Goal: Information Seeking & Learning: Learn about a topic

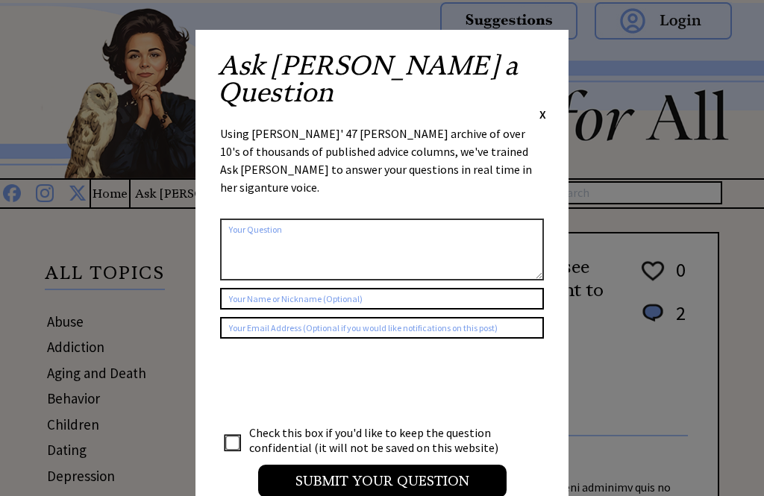
click at [542, 107] on span "X" at bounding box center [543, 114] width 7 height 15
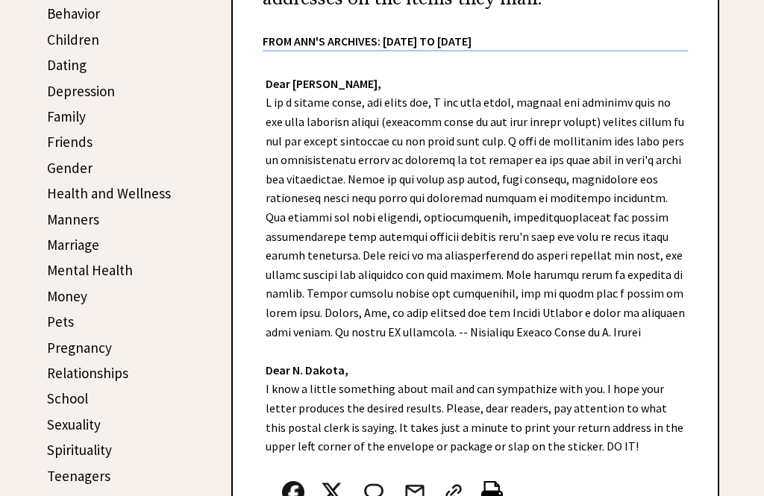
scroll to position [385, 0]
click at [60, 143] on link "Friends" at bounding box center [70, 142] width 46 height 18
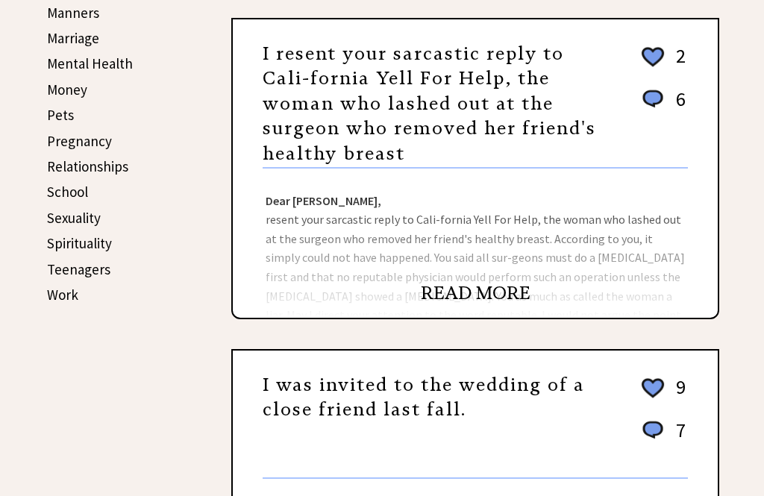
scroll to position [592, 0]
click at [450, 295] on link "READ MORE" at bounding box center [476, 293] width 110 height 22
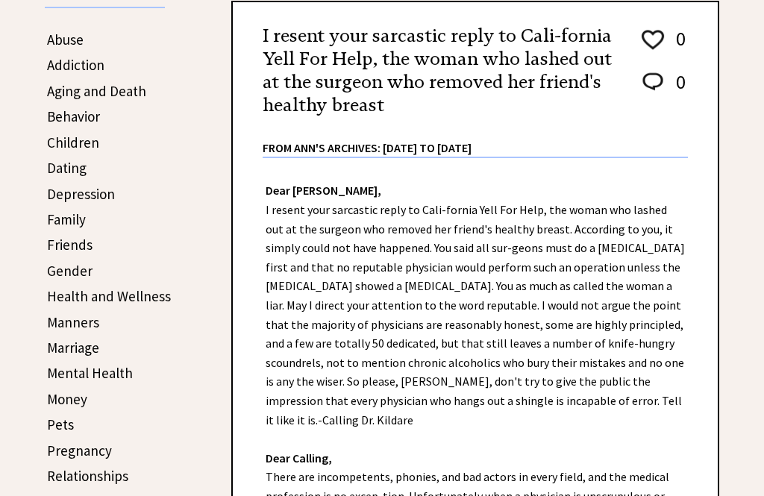
scroll to position [286, 0]
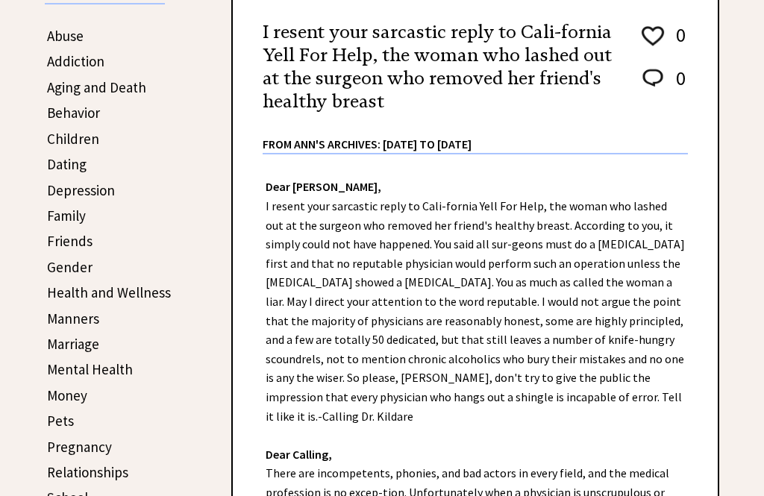
click at [58, 241] on link "Friends" at bounding box center [70, 241] width 46 height 18
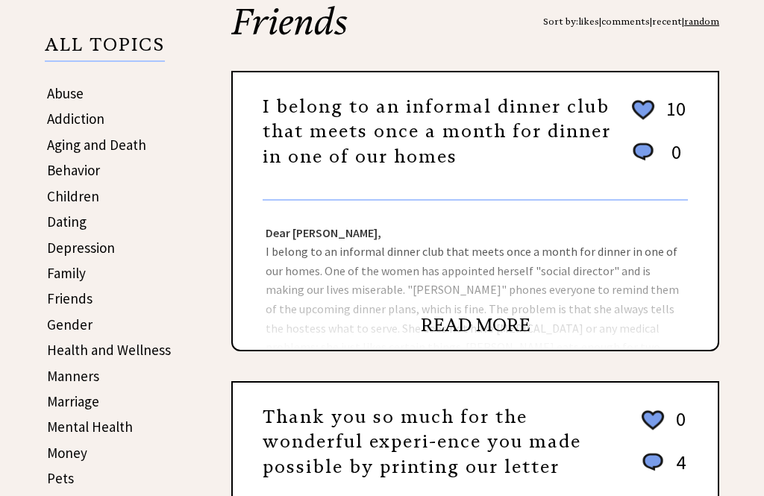
scroll to position [228, 0]
click at [468, 331] on link "READ MORE" at bounding box center [476, 325] width 110 height 22
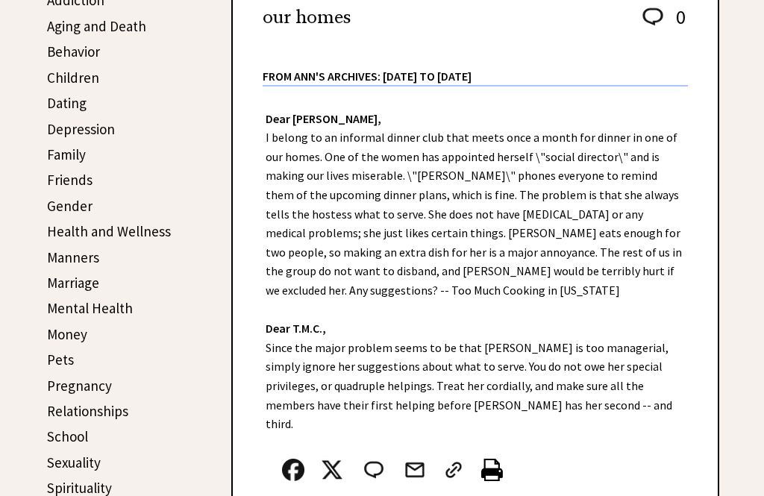
scroll to position [294, 0]
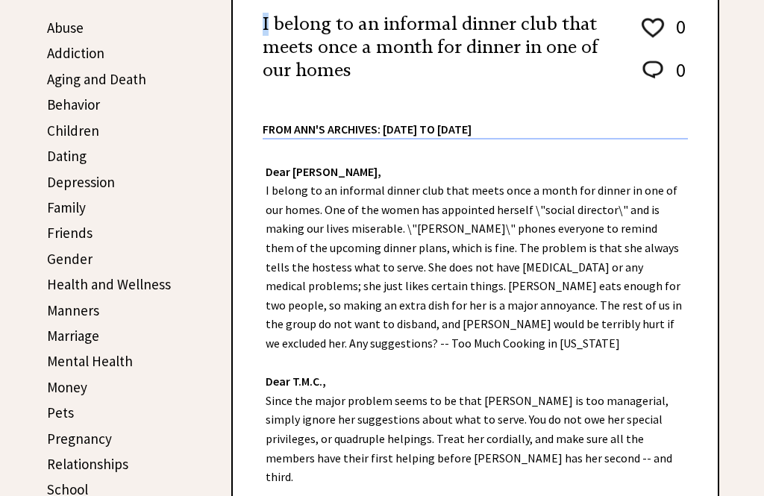
click at [52, 163] on link "Dating" at bounding box center [67, 156] width 40 height 18
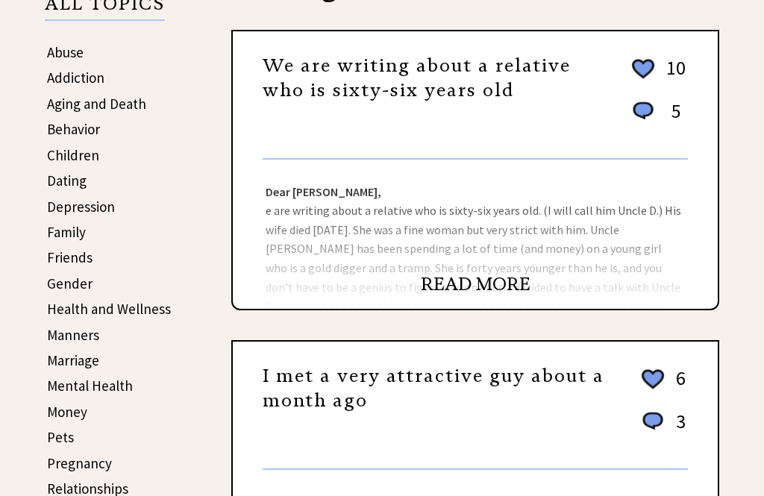
scroll to position [270, 0]
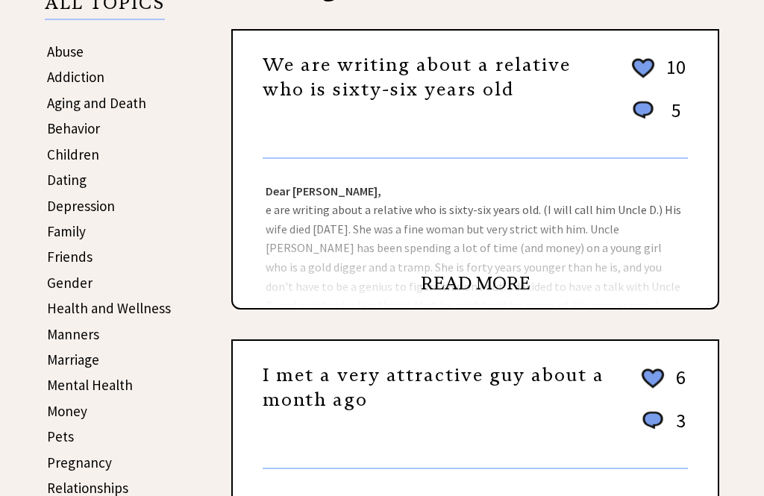
click at [460, 290] on link "READ MORE" at bounding box center [476, 283] width 110 height 22
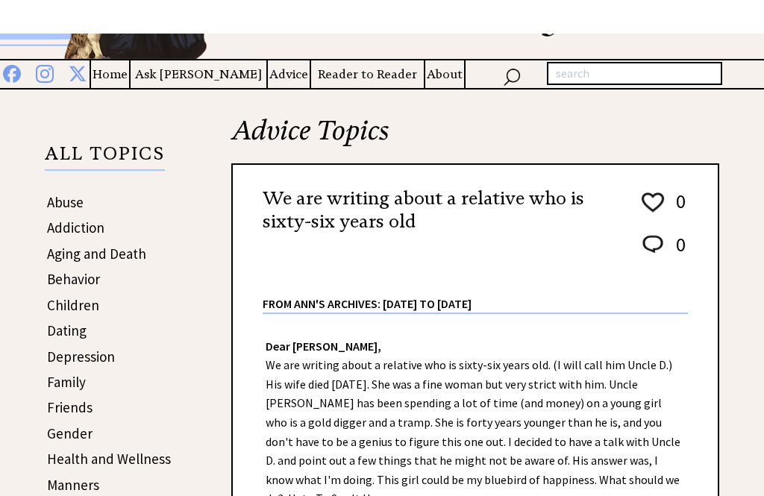
scroll to position [119, 0]
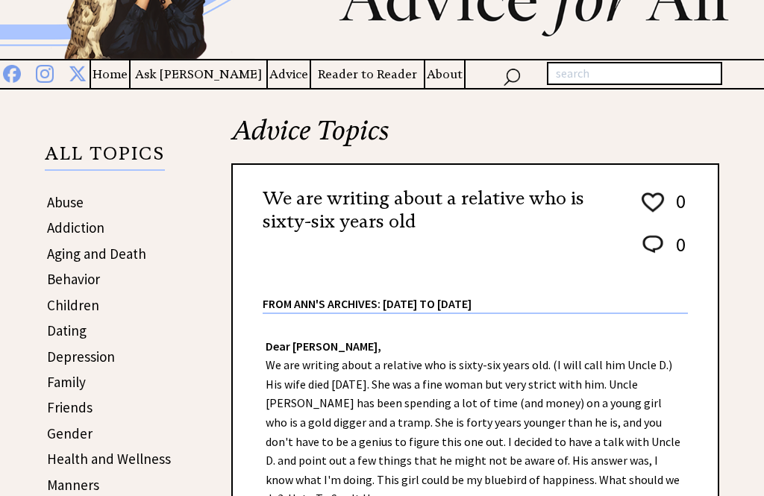
click at [59, 335] on link "Dating" at bounding box center [67, 331] width 40 height 18
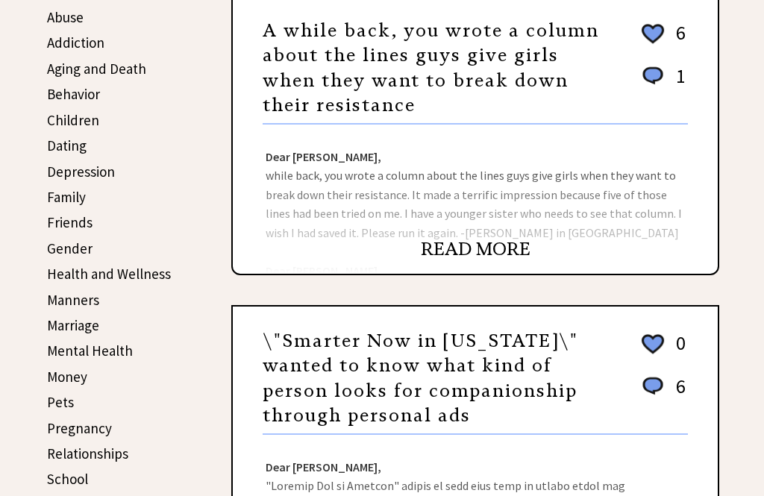
scroll to position [297, 0]
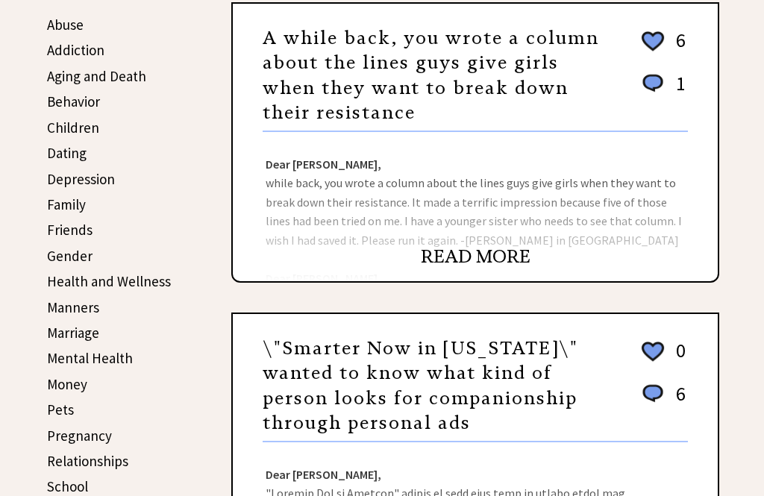
click at [192, 368] on div "ALL TOPICS Abuse Addiction Aging and Death Behavior Children Dating Depression …" at bounding box center [119, 273] width 149 height 661
click at [62, 137] on link "Children" at bounding box center [73, 128] width 52 height 18
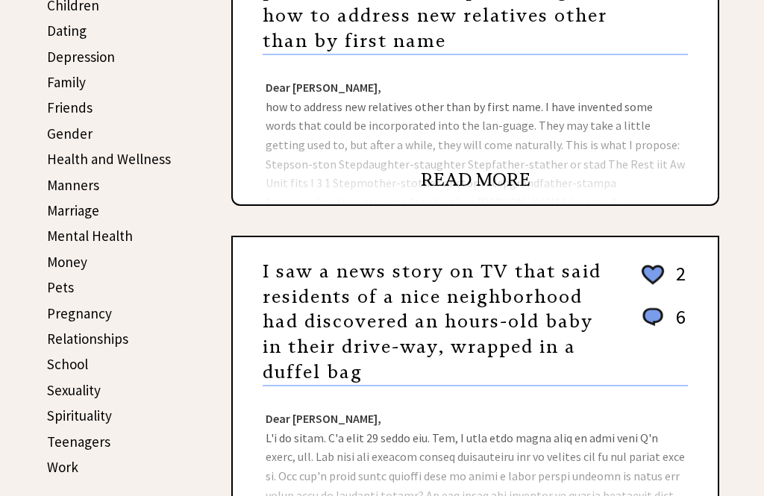
scroll to position [423, 0]
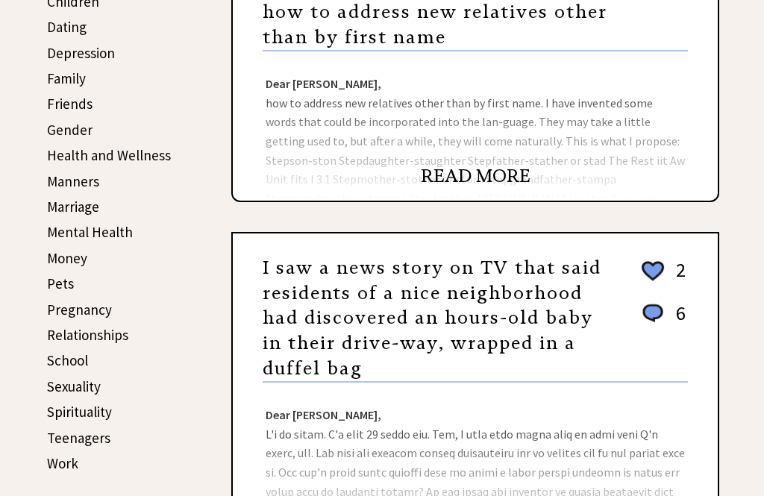
click at [53, 265] on link "Money" at bounding box center [67, 258] width 40 height 18
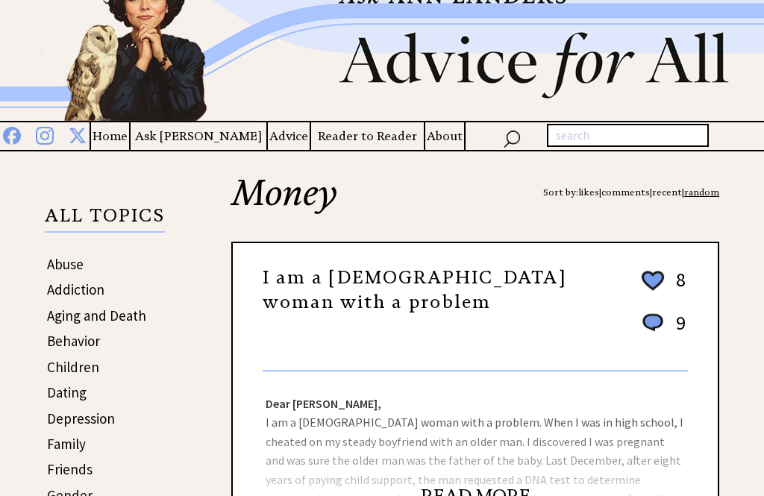
scroll to position [249, 0]
